Goal: Information Seeking & Learning: Learn about a topic

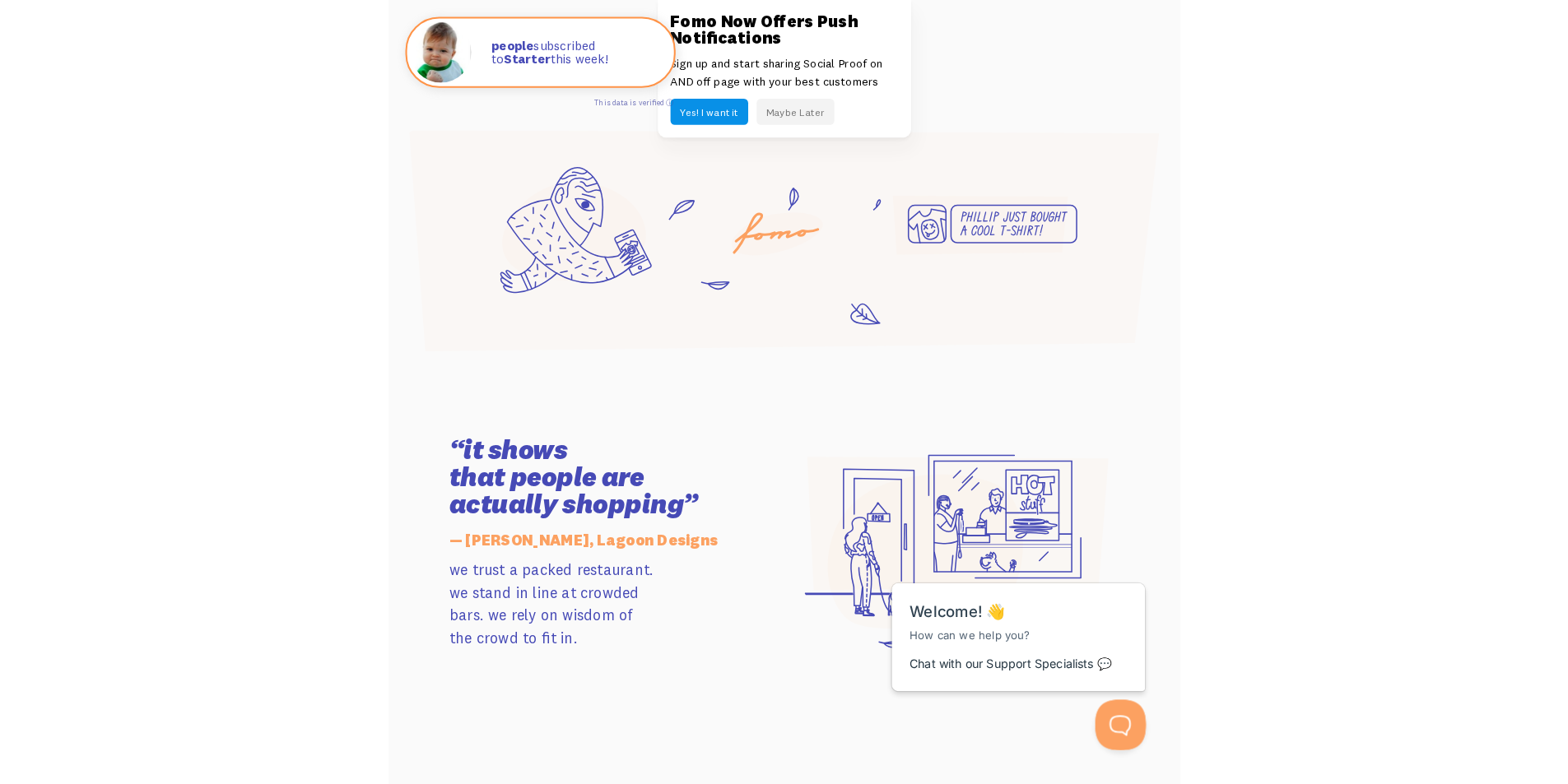
scroll to position [924, 0]
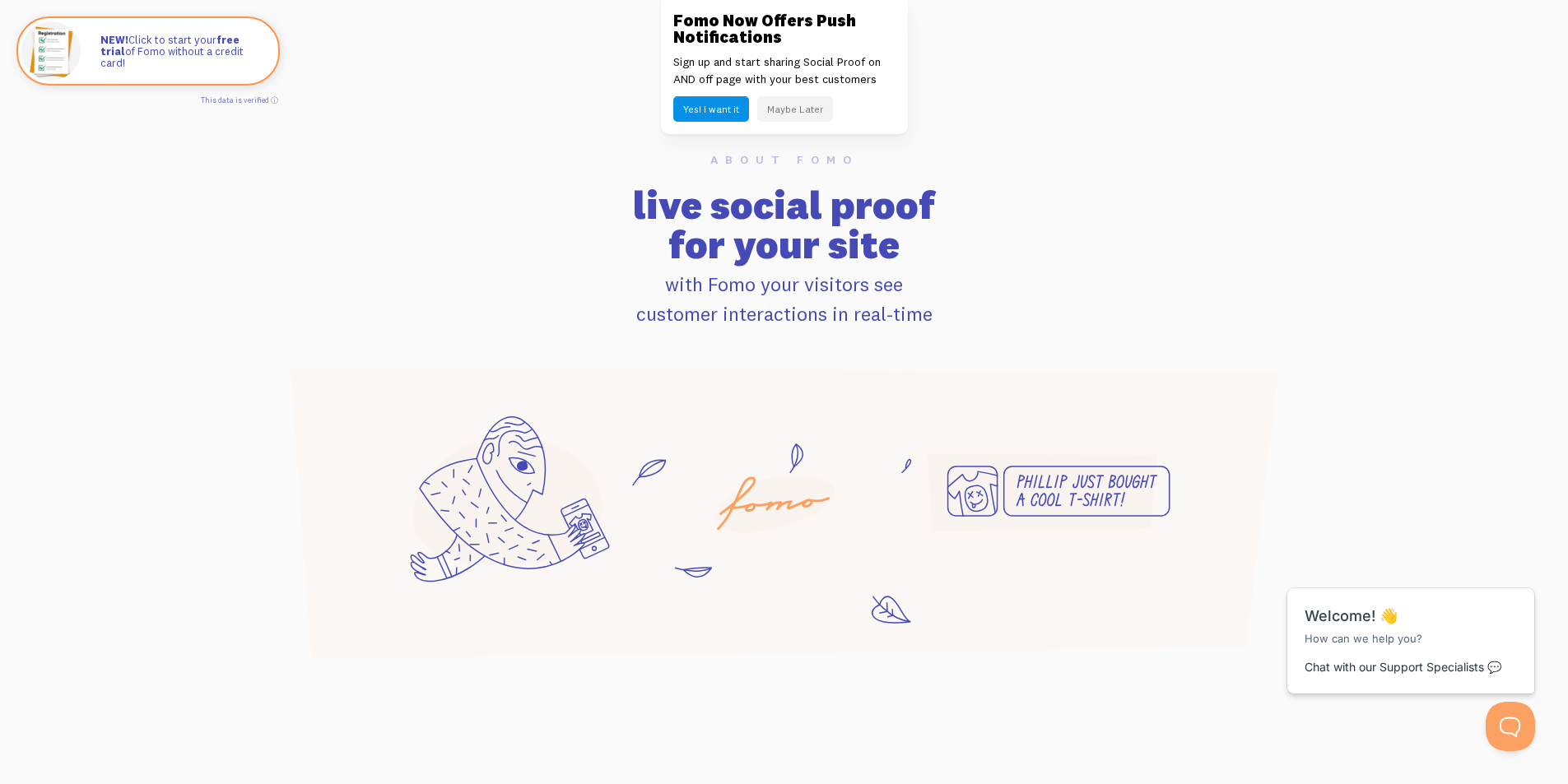
click at [813, 110] on button "Maybe Later" at bounding box center [794, 109] width 75 height 26
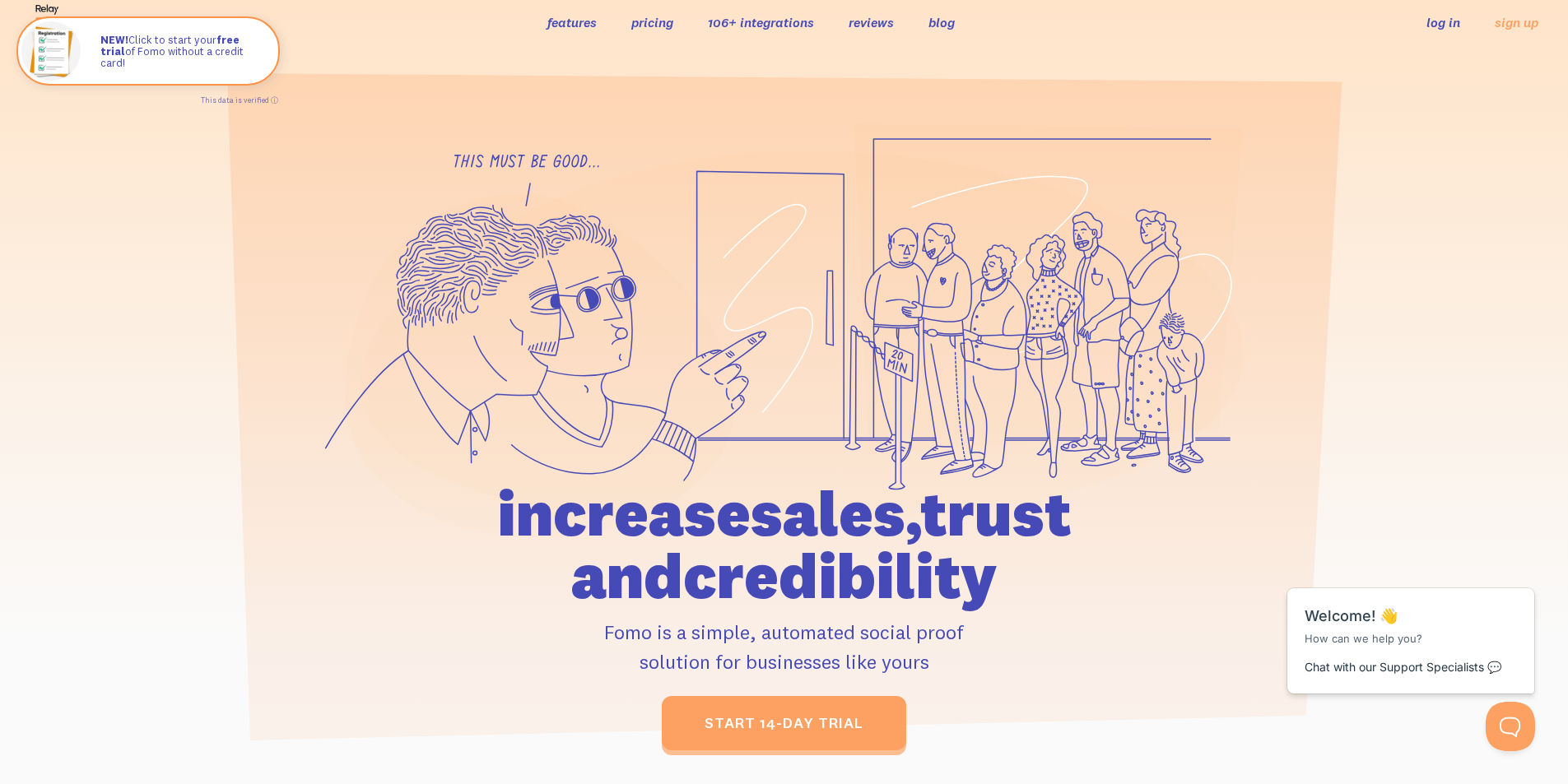
scroll to position [0, 0]
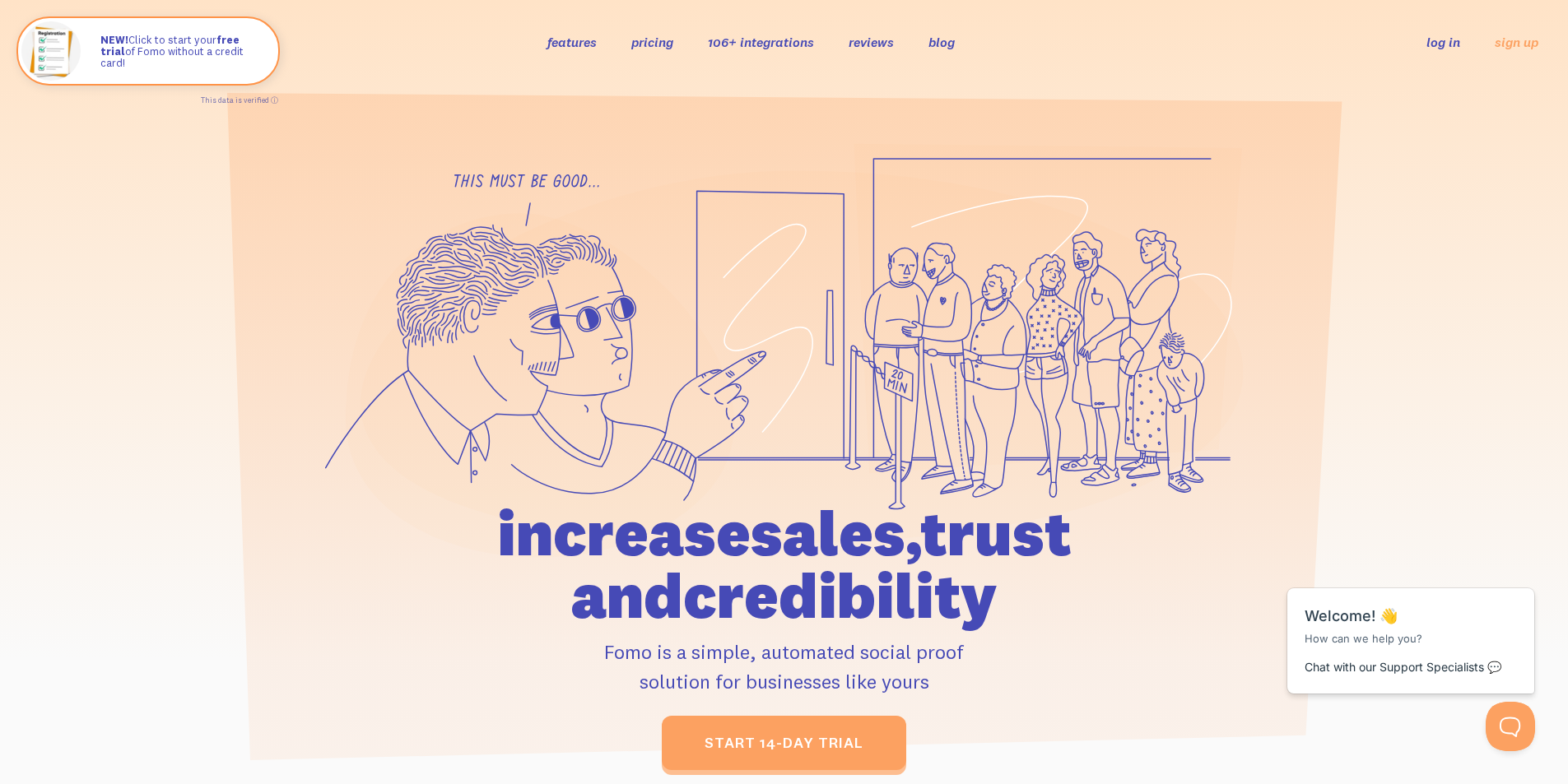
click at [592, 47] on link "features" at bounding box center [572, 42] width 50 height 17
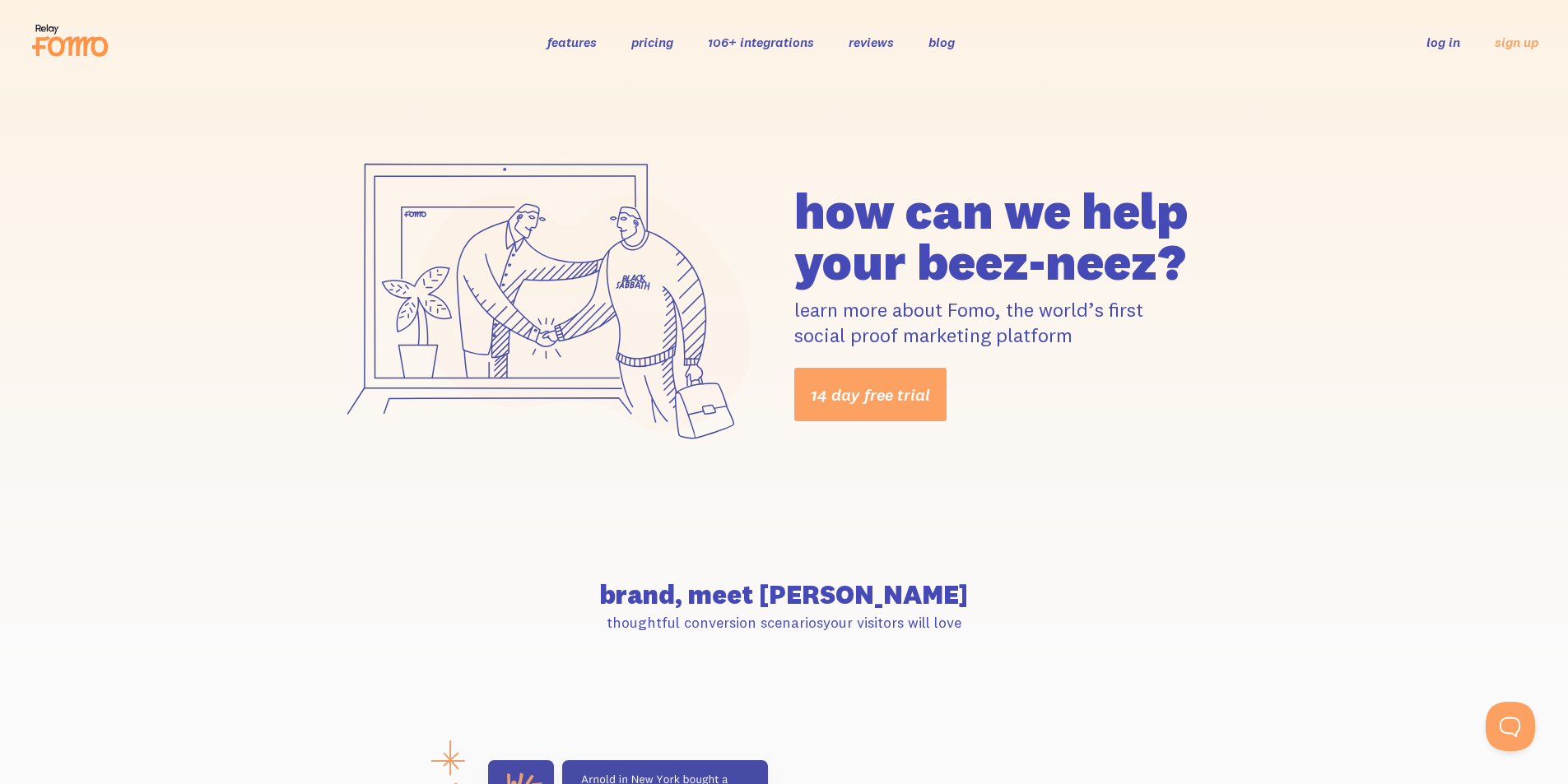
click at [573, 49] on link "features" at bounding box center [572, 42] width 50 height 17
click at [568, 44] on link "features" at bounding box center [572, 42] width 50 height 17
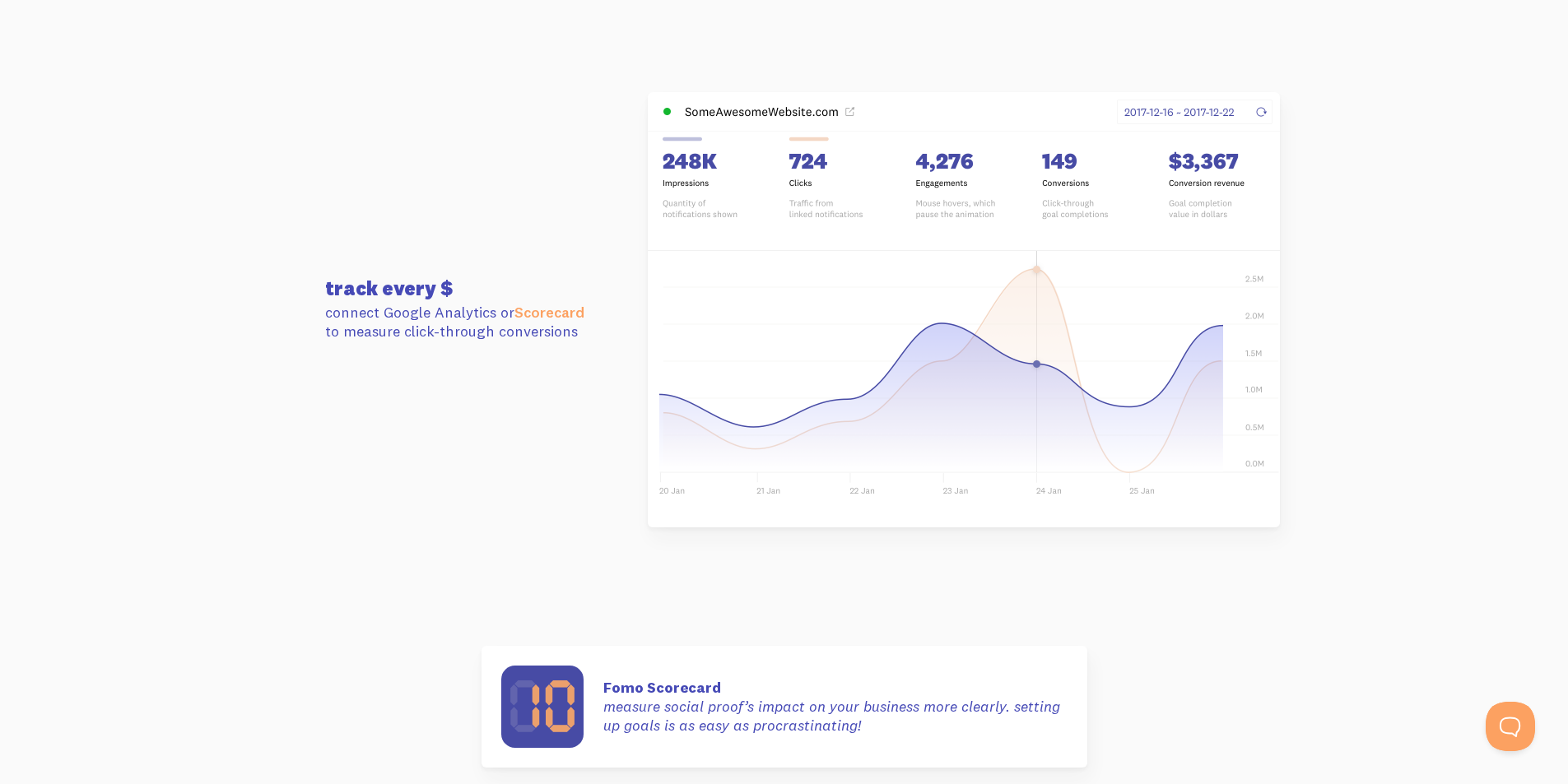
scroll to position [4606, 0]
